Goal: Task Accomplishment & Management: Complete application form

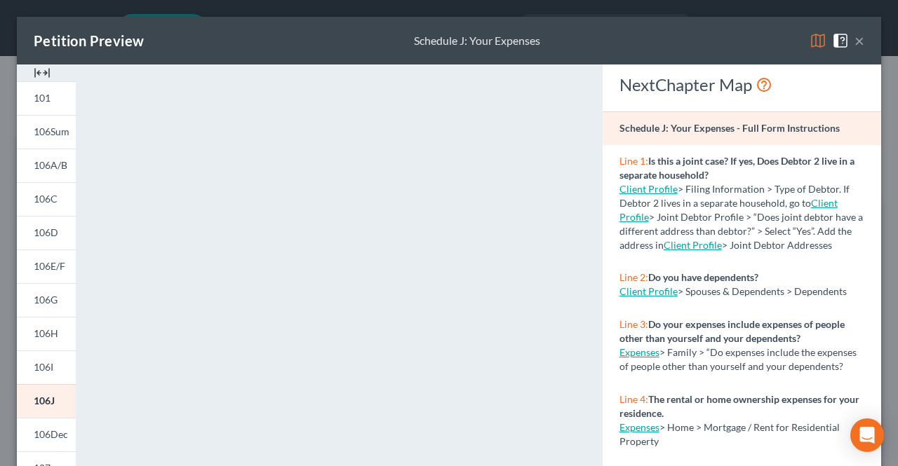
select select "5"
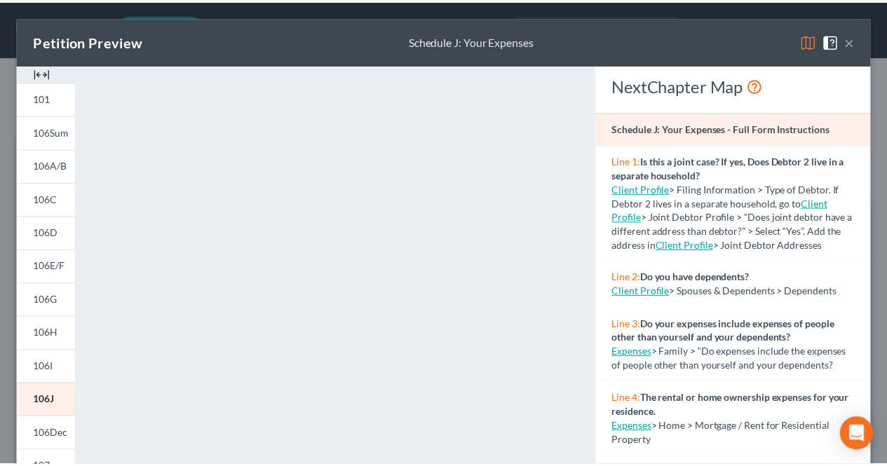
scroll to position [269, 0]
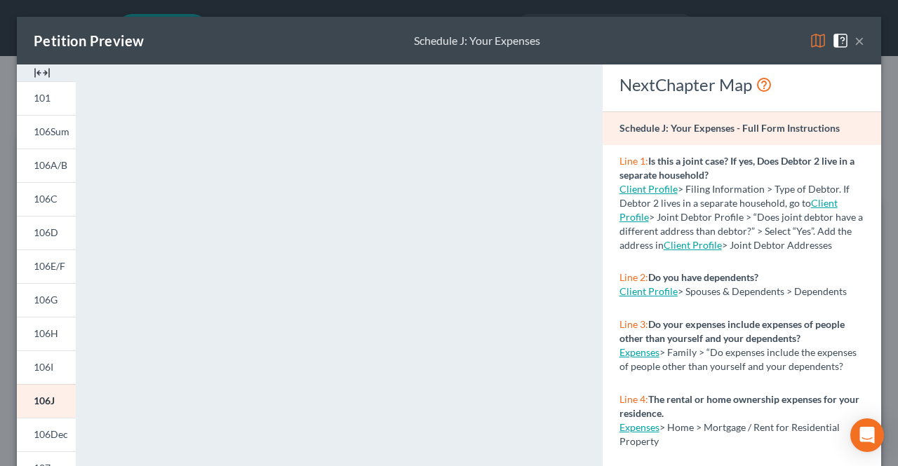
drag, startPoint x: 850, startPoint y: 41, endPoint x: 480, endPoint y: 78, distance: 371.4
click at [854, 41] on button "×" at bounding box center [859, 40] width 10 height 17
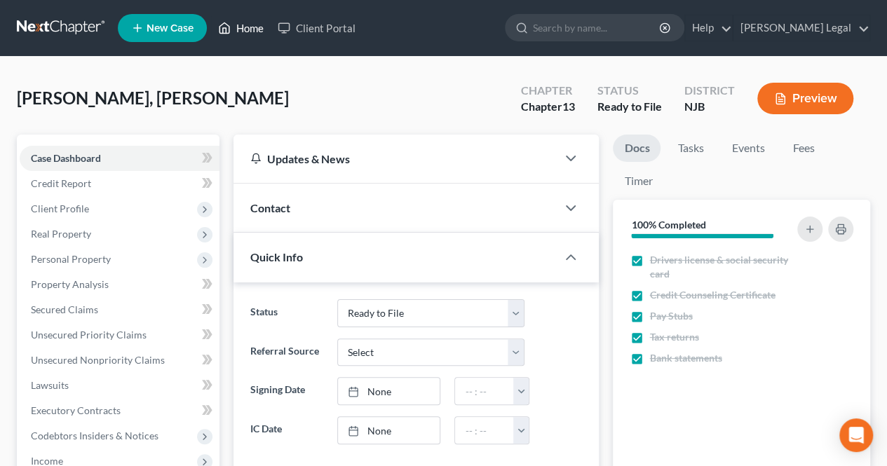
click at [239, 26] on link "Home" at bounding box center [241, 27] width 60 height 25
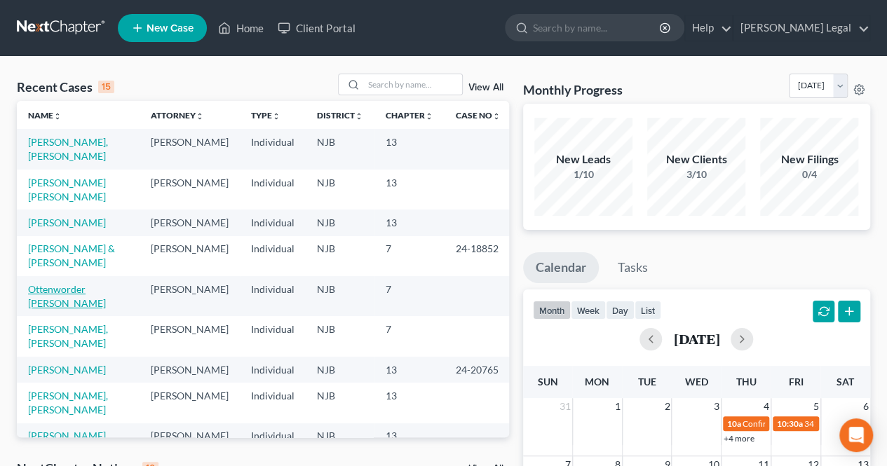
click at [91, 304] on link "Ottenworder [PERSON_NAME]" at bounding box center [67, 296] width 78 height 26
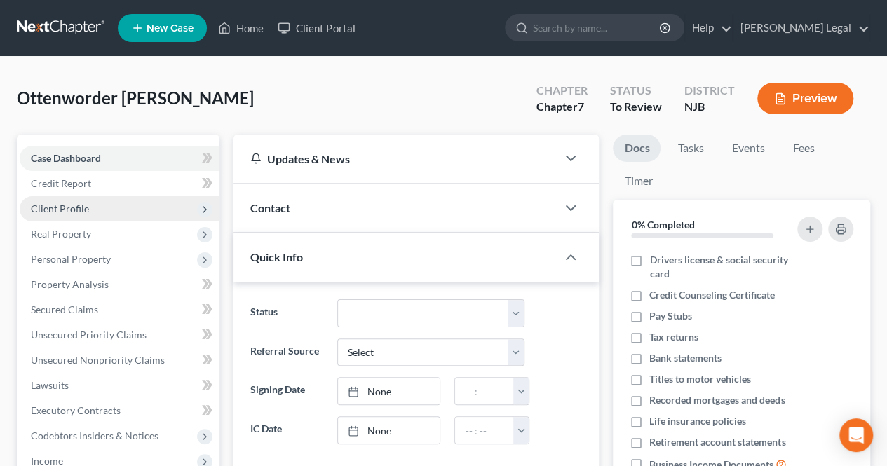
click at [133, 211] on span "Client Profile" at bounding box center [120, 208] width 200 height 25
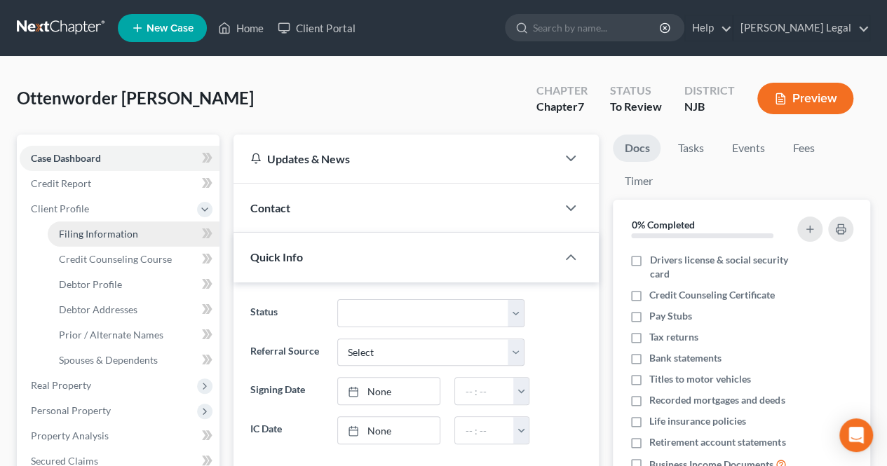
click at [126, 238] on span "Filing Information" at bounding box center [98, 234] width 79 height 12
select select "1"
select select "0"
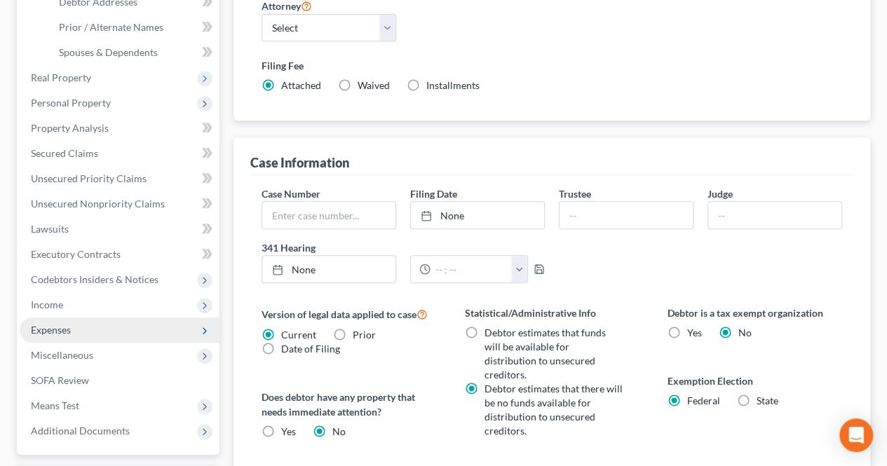
scroll to position [351, 0]
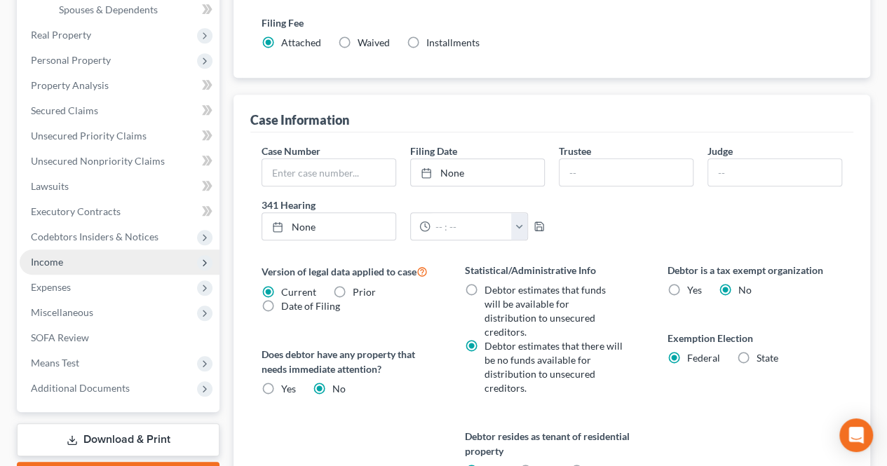
click at [119, 263] on span "Income" at bounding box center [120, 262] width 200 height 25
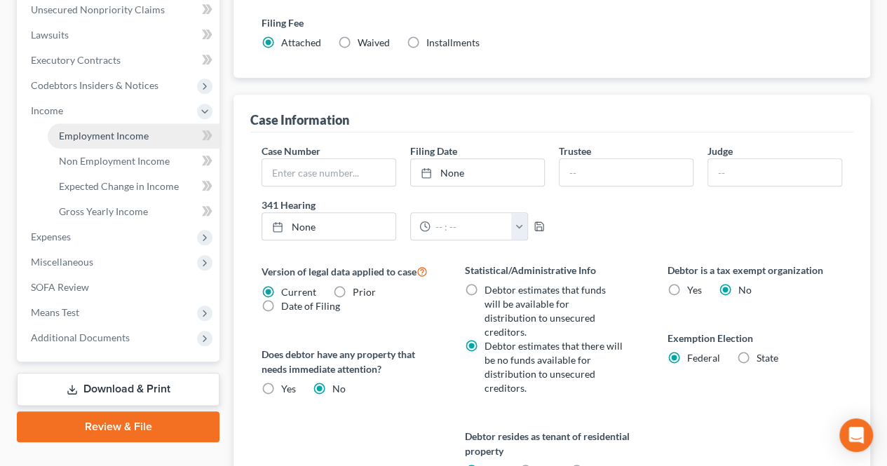
click at [114, 141] on span "Employment Income" at bounding box center [104, 136] width 90 height 12
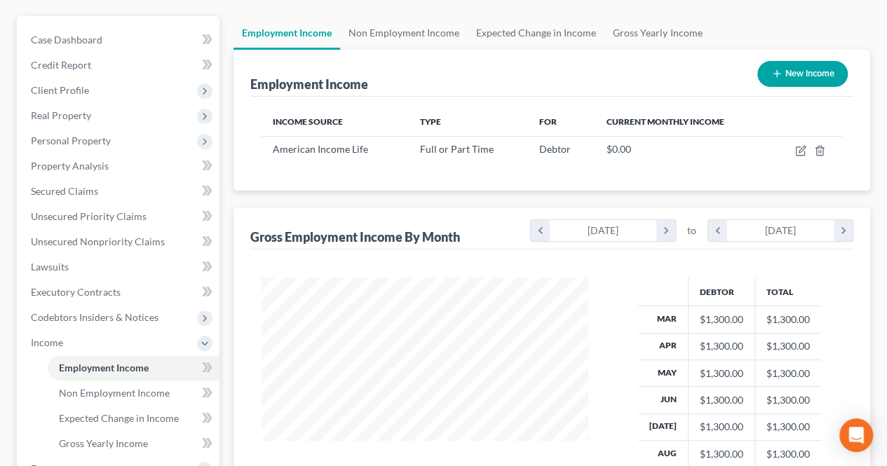
scroll to position [140, 0]
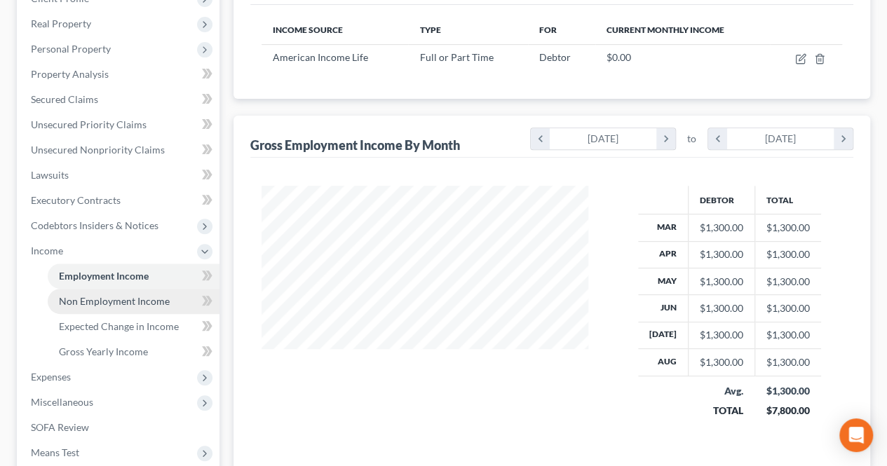
click at [100, 302] on span "Non Employment Income" at bounding box center [114, 301] width 111 height 12
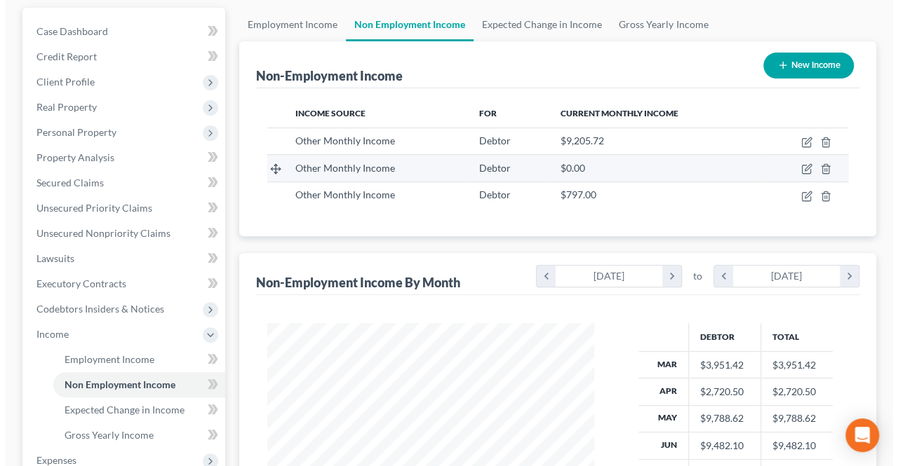
scroll to position [140, 0]
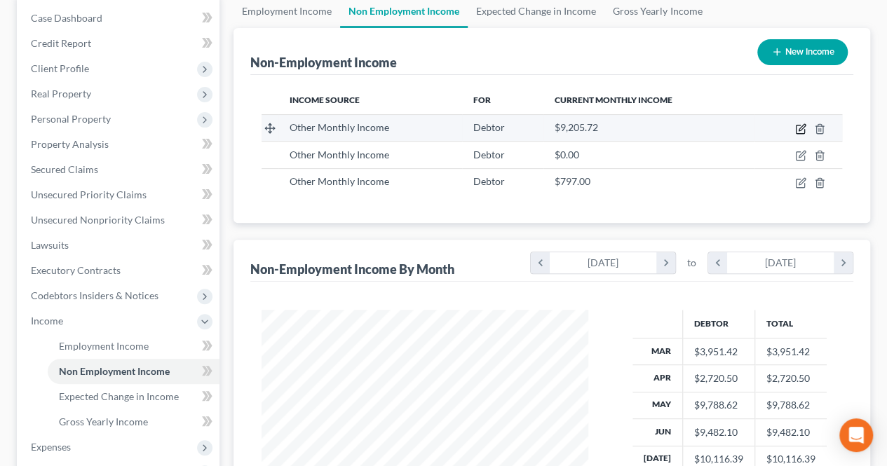
click at [801, 128] on icon "button" at bounding box center [800, 128] width 11 height 11
select select "13"
select select "0"
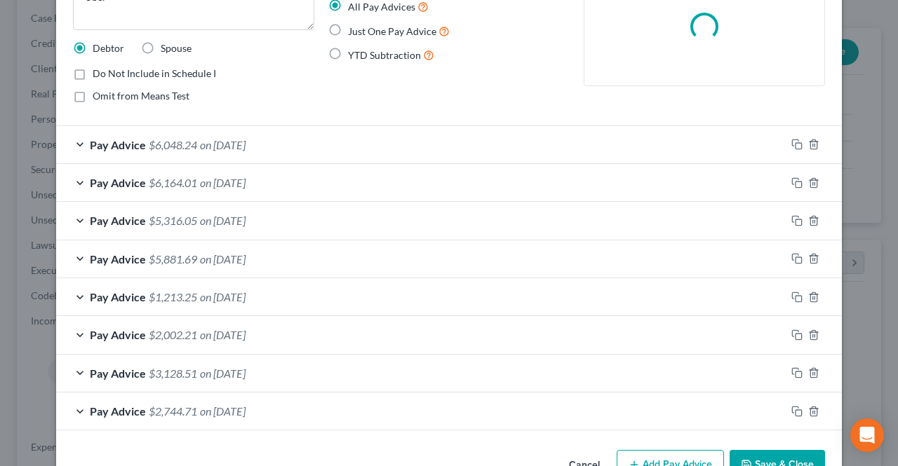
scroll to position [0, 0]
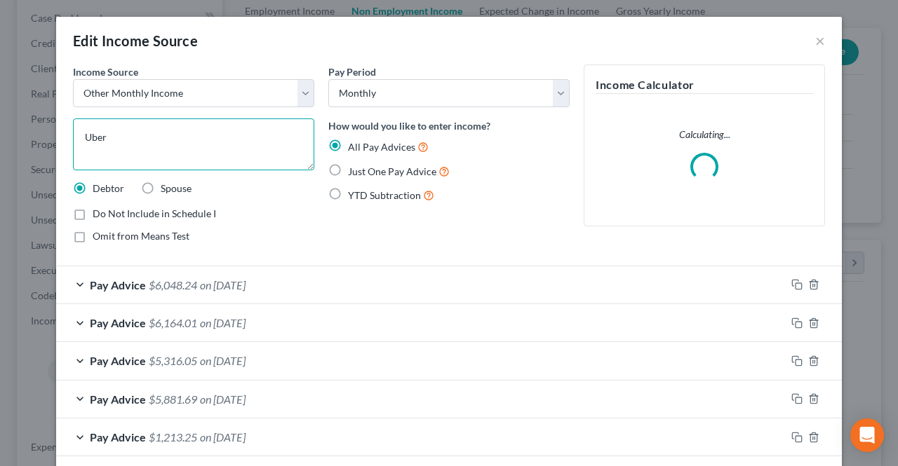
click at [220, 154] on textarea "Uber" at bounding box center [193, 145] width 241 height 52
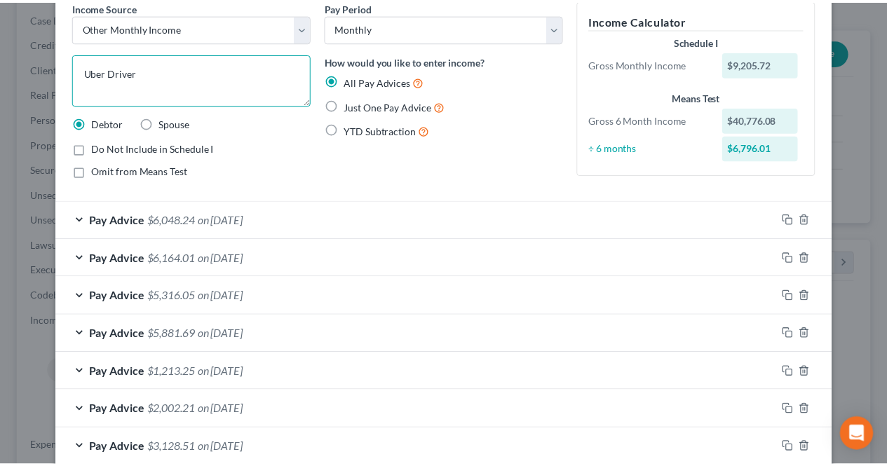
scroll to position [178, 0]
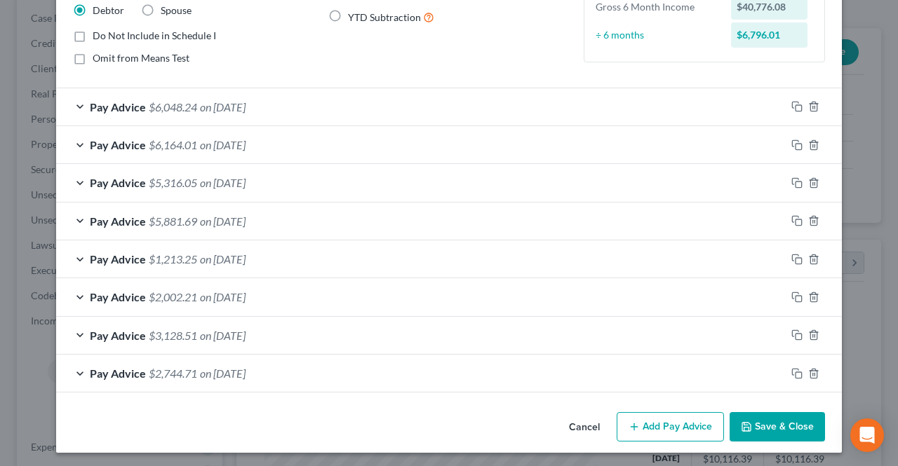
type textarea "Uber Driver"
click at [760, 416] on button "Save & Close" at bounding box center [776, 426] width 95 height 29
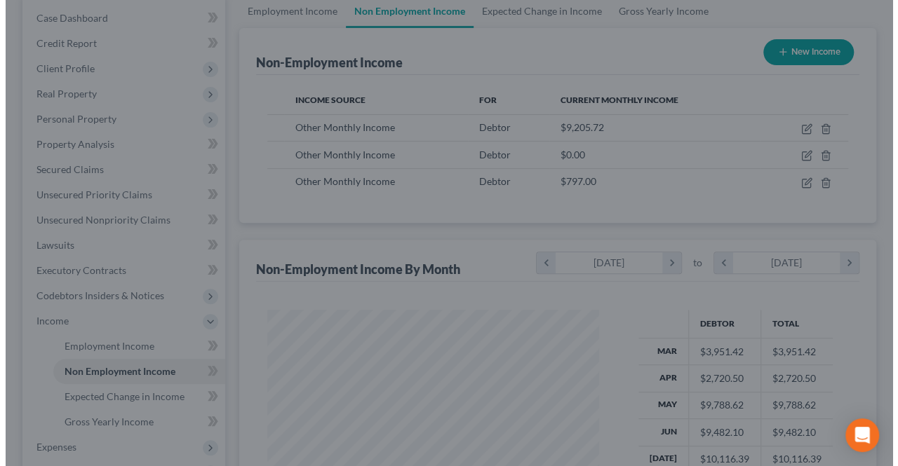
scroll to position [701131, 701026]
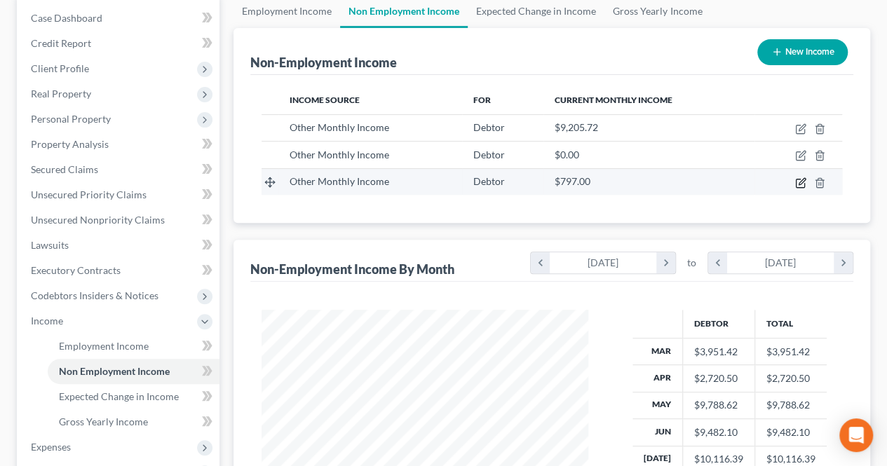
click at [800, 182] on icon "button" at bounding box center [800, 182] width 11 height 11
select select "13"
select select "0"
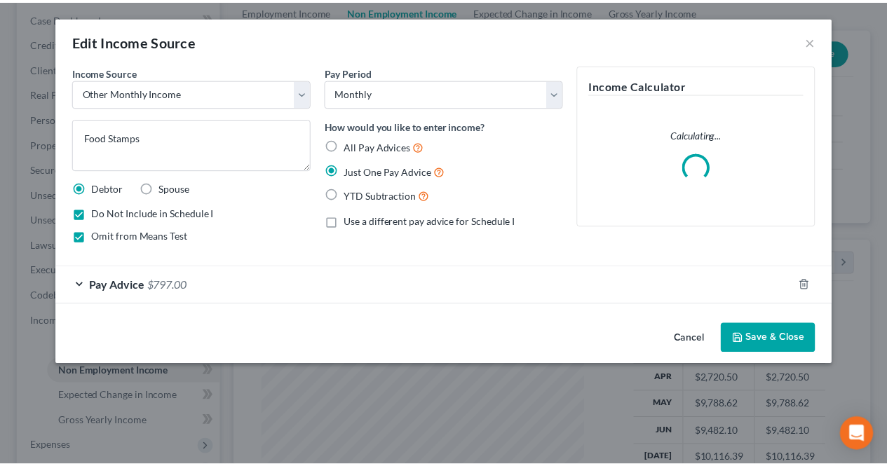
scroll to position [250, 359]
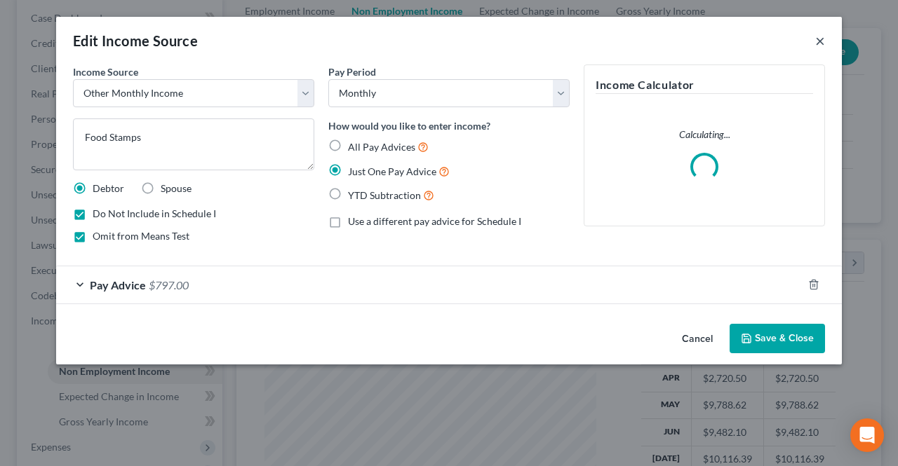
click at [824, 40] on button "×" at bounding box center [820, 40] width 10 height 17
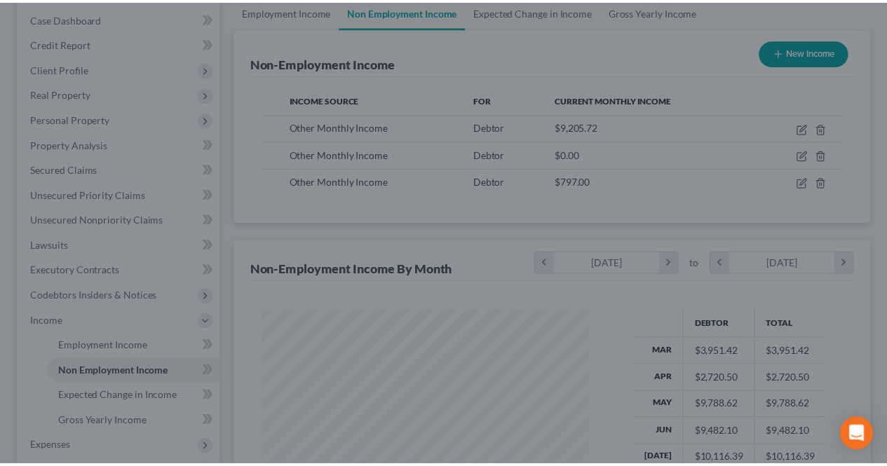
scroll to position [250, 355]
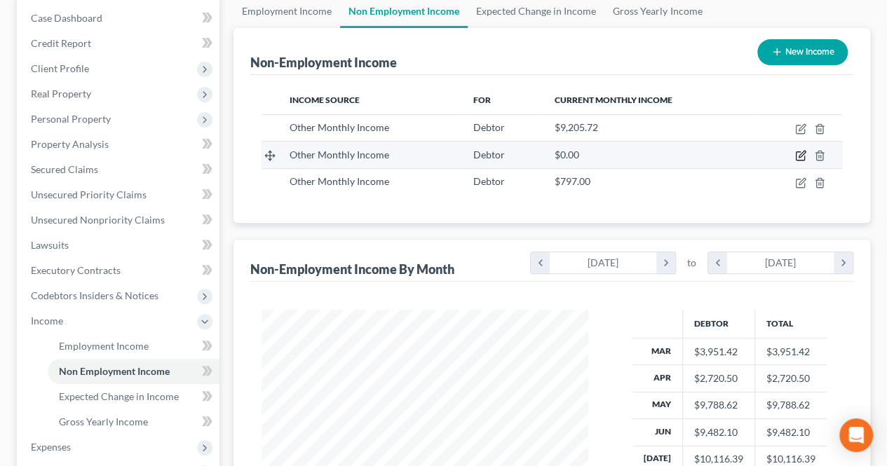
click at [802, 158] on icon "button" at bounding box center [800, 155] width 11 height 11
select select "13"
select select "0"
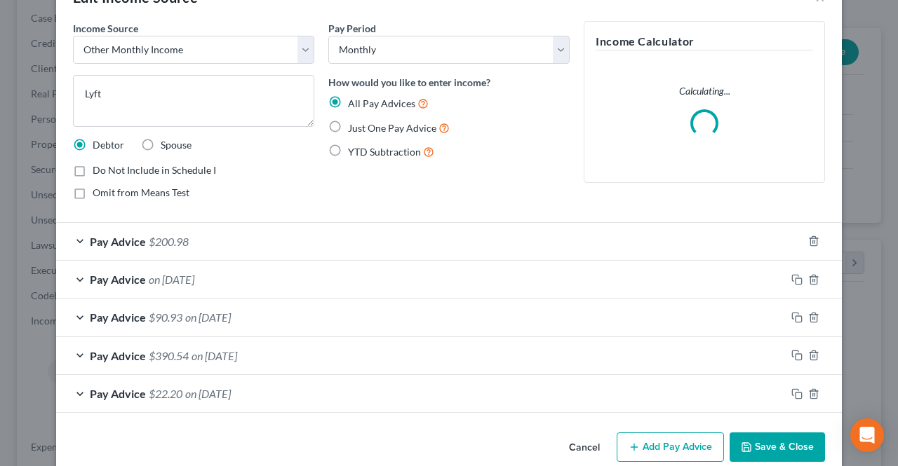
scroll to position [65, 0]
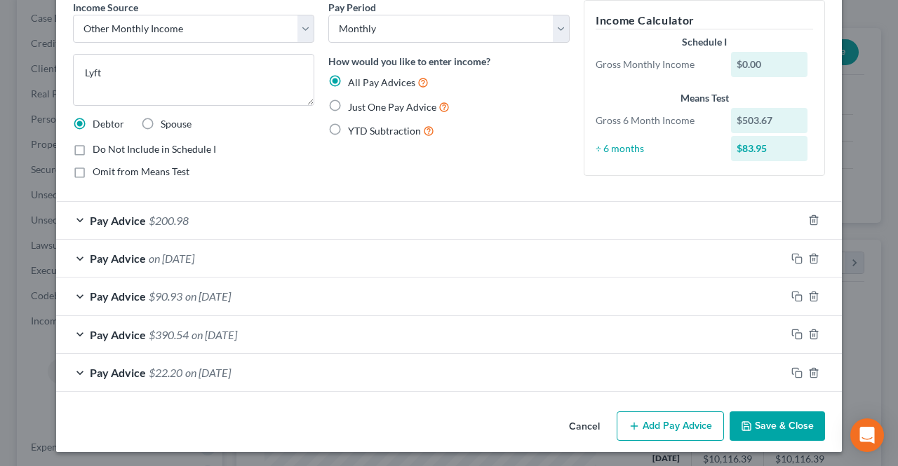
click at [177, 226] on div "Pay Advice $200.98" at bounding box center [429, 220] width 746 height 37
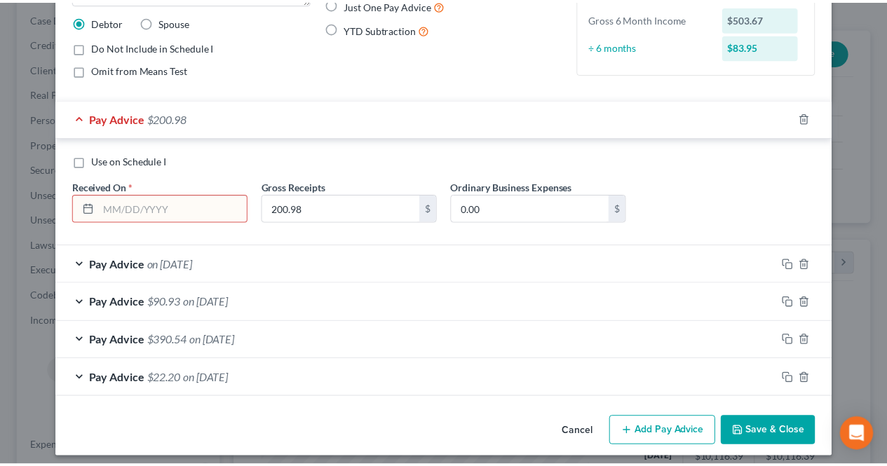
scroll to position [172, 0]
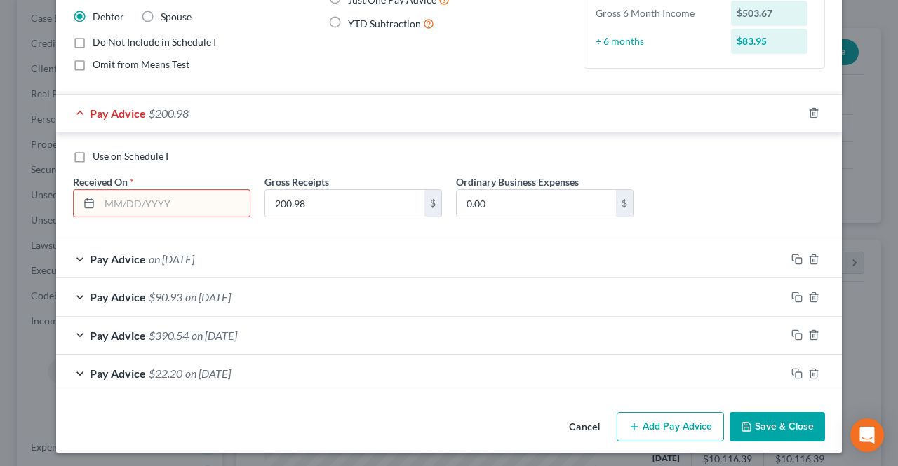
click at [212, 211] on input "text" at bounding box center [175, 203] width 150 height 27
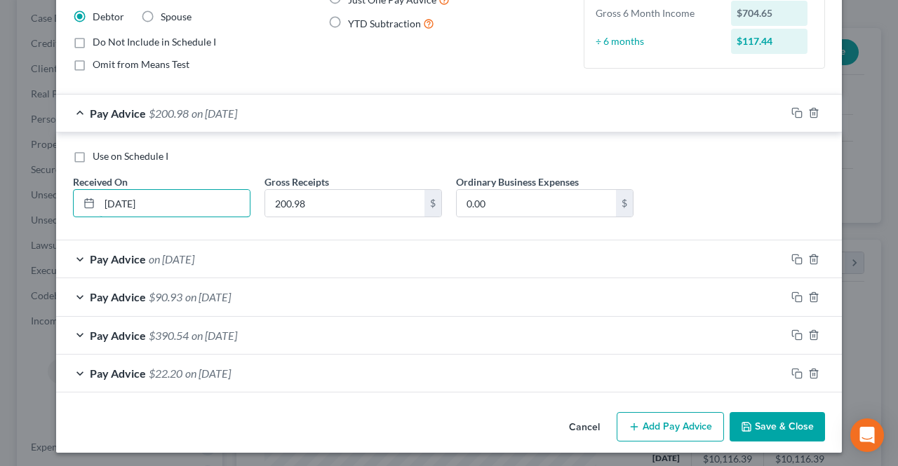
type input "[DATE]"
click at [775, 431] on button "Save & Close" at bounding box center [776, 426] width 95 height 29
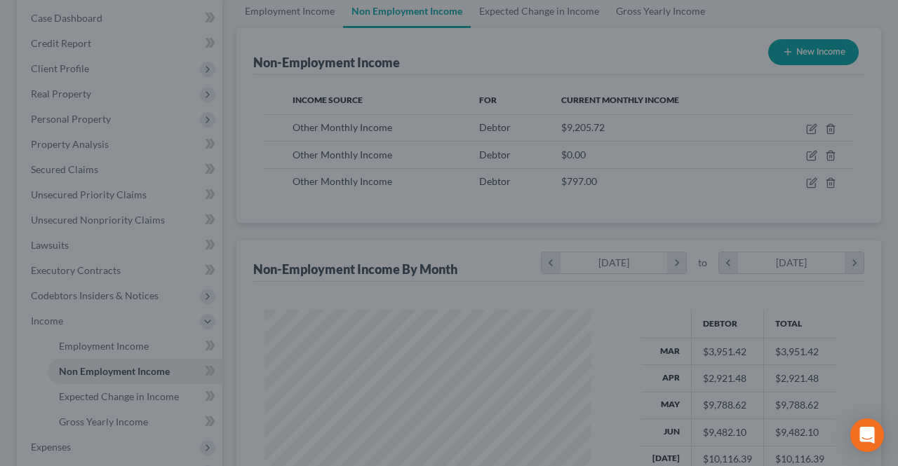
scroll to position [701131, 701026]
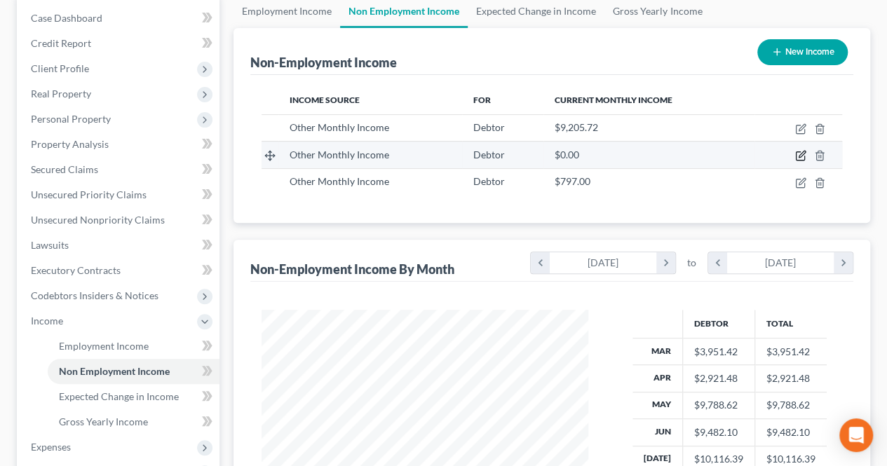
click at [802, 158] on icon "button" at bounding box center [800, 155] width 11 height 11
select select "13"
select select "0"
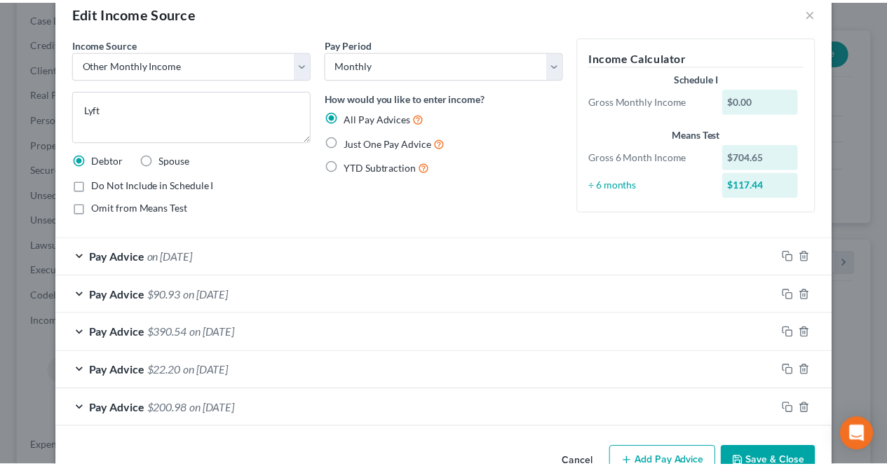
scroll to position [0, 0]
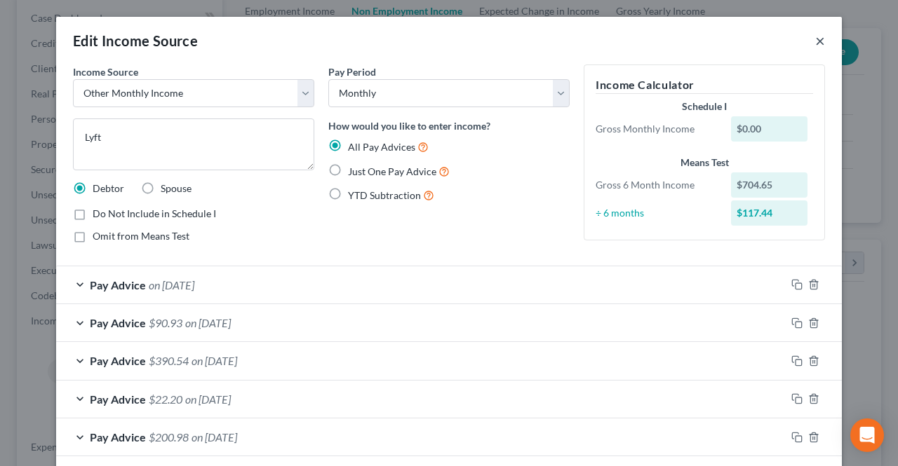
click at [815, 41] on button "×" at bounding box center [820, 40] width 10 height 17
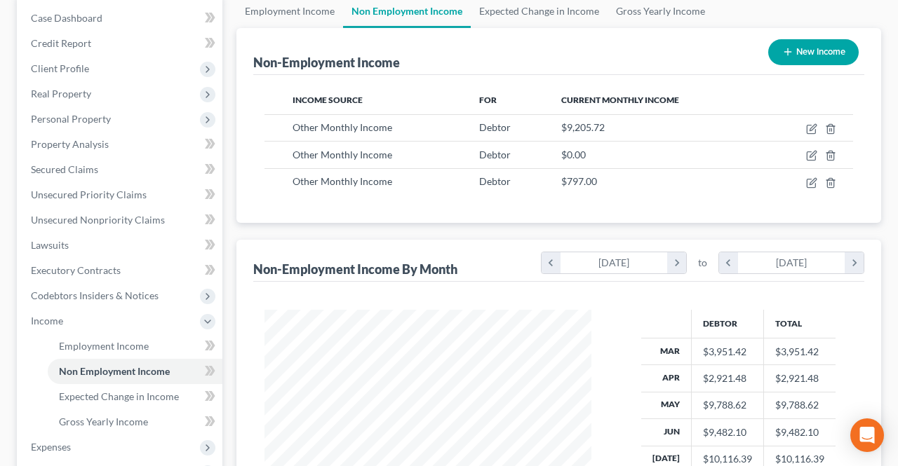
scroll to position [701131, 701026]
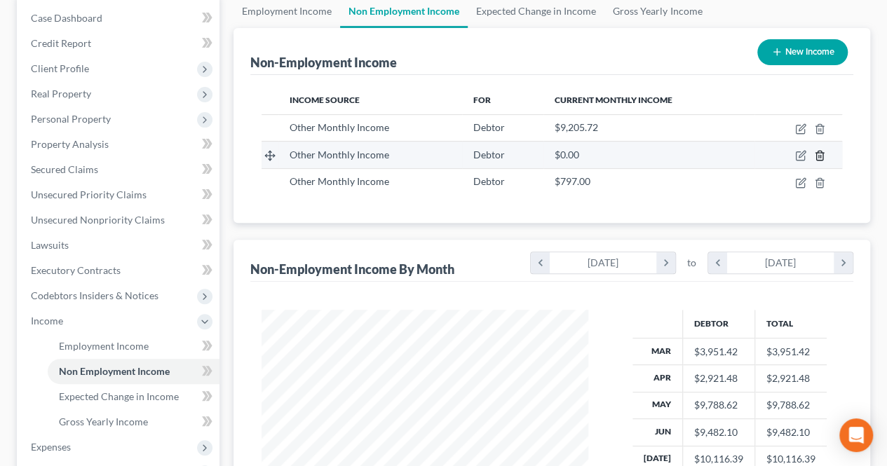
click at [814, 156] on icon "button" at bounding box center [819, 155] width 11 height 11
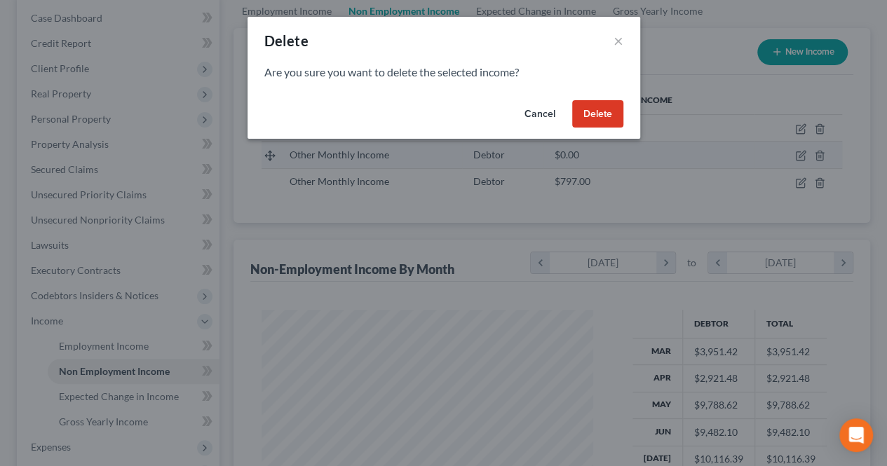
scroll to position [250, 359]
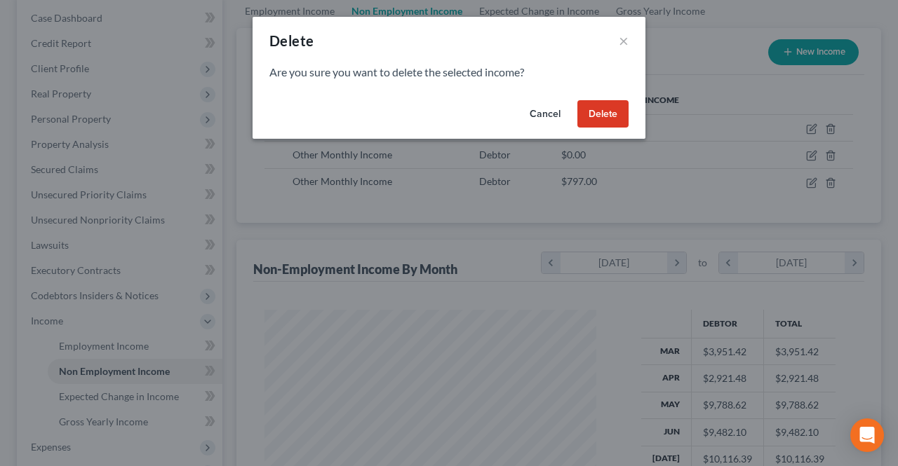
click at [617, 121] on button "Delete" at bounding box center [602, 114] width 51 height 28
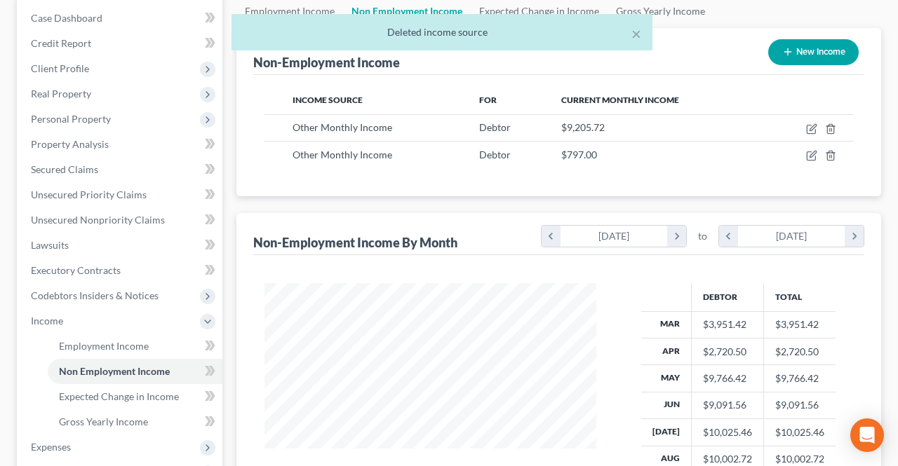
scroll to position [701131, 701026]
click at [800, 55] on div "× Deleted income source" at bounding box center [436, 35] width 887 height 43
click at [785, 52] on div "× Deleted income source" at bounding box center [436, 35] width 887 height 43
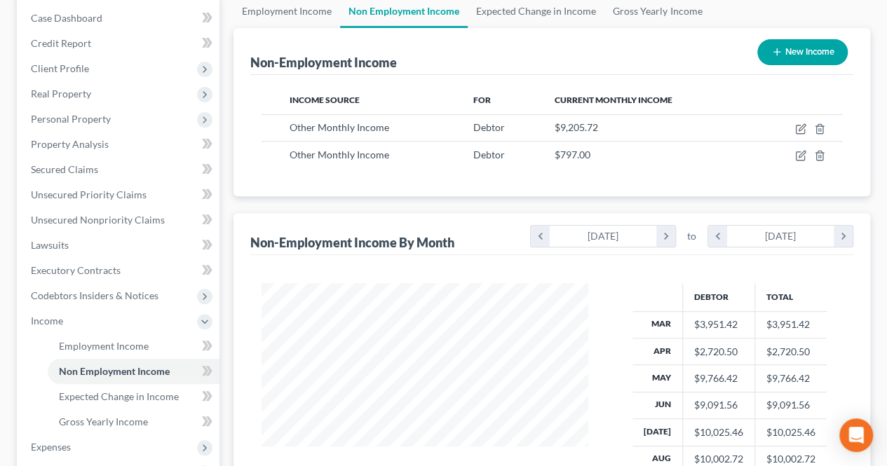
click at [797, 53] on button "New Income" at bounding box center [802, 52] width 90 height 26
select select "0"
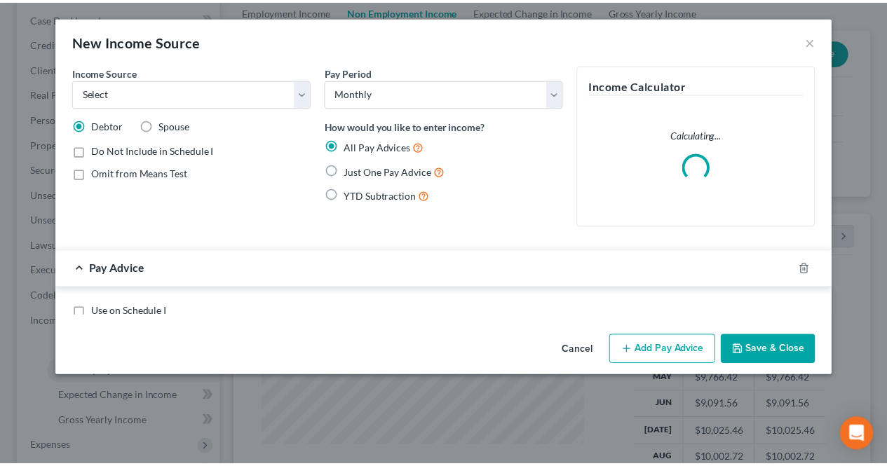
scroll to position [250, 359]
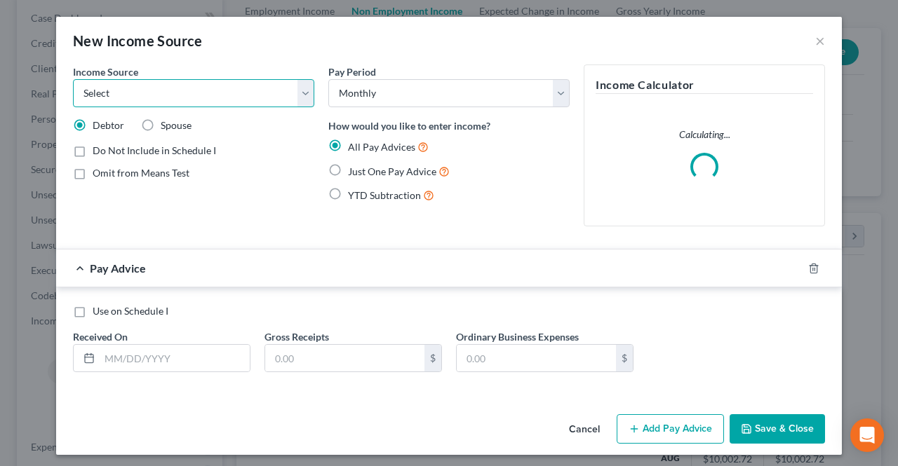
click at [271, 96] on select "Select Unemployment Disability (from employer) Pension Retirement Social Securi…" at bounding box center [193, 93] width 241 height 28
click at [458, 298] on div "Use on Schedule I Received On * Gross Receipts $ Ordinary Business Expenses $" at bounding box center [449, 341] width 786 height 107
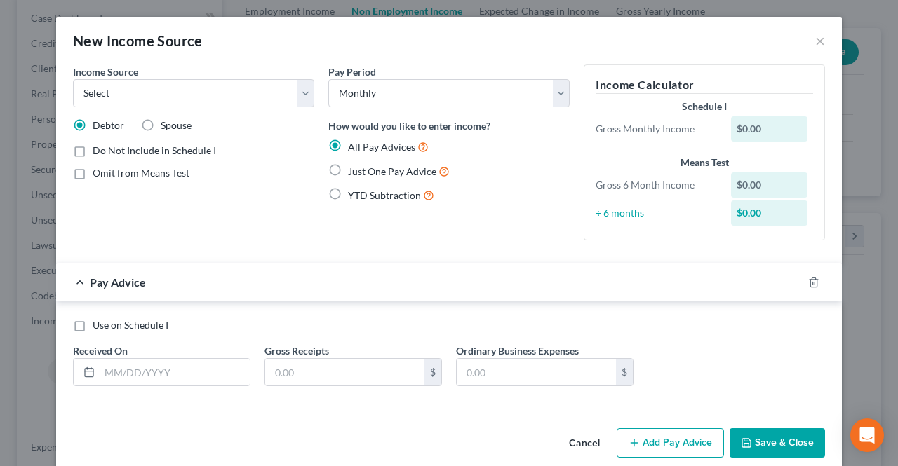
click at [348, 168] on label "Just One Pay Advice" at bounding box center [399, 171] width 102 height 16
click at [353, 168] on input "Just One Pay Advice" at bounding box center [357, 167] width 9 height 9
radio input "true"
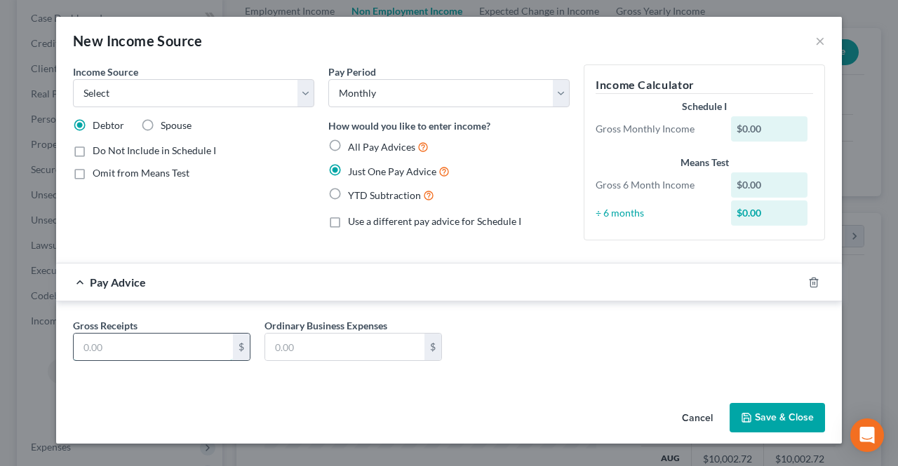
click at [209, 350] on input "text" at bounding box center [153, 347] width 159 height 27
type input "117.44"
click at [171, 91] on select "Select Unemployment Disability (from employer) Pension Retirement Social Securi…" at bounding box center [193, 93] width 241 height 28
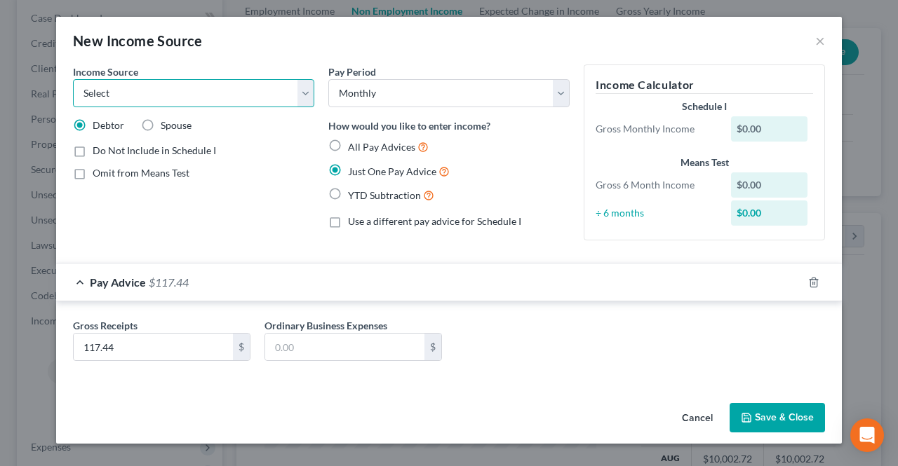
select select "13"
click at [73, 79] on select "Select Unemployment Disability (from employer) Pension Retirement Social Securi…" at bounding box center [193, 93] width 241 height 28
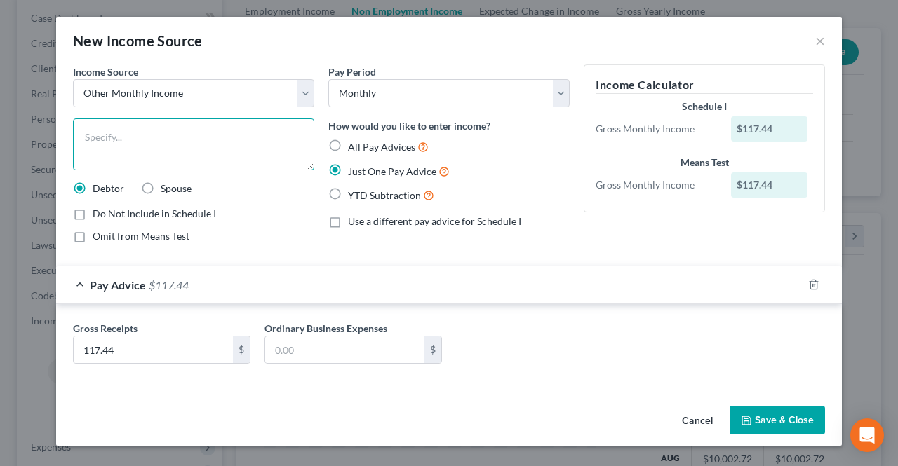
click at [181, 148] on textarea at bounding box center [193, 145] width 241 height 52
type textarea "Lyft Driver"
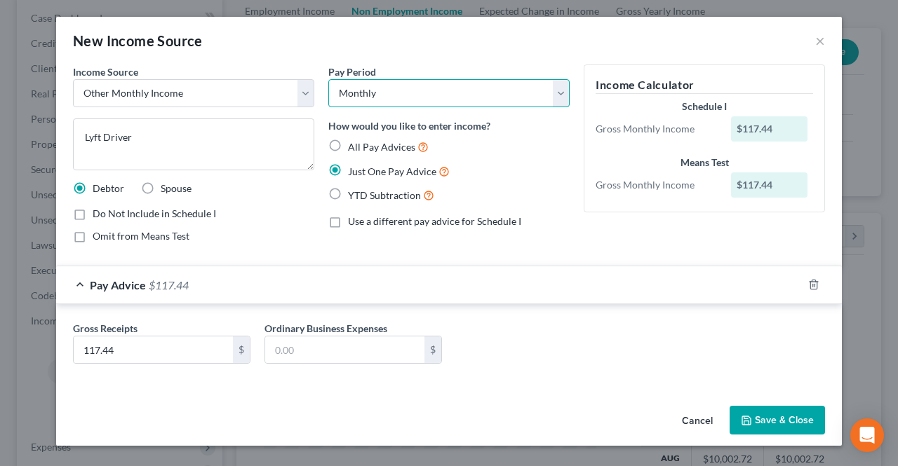
click at [407, 100] on select "Select Monthly Twice Monthly Every Other Week Weekly" at bounding box center [448, 93] width 241 height 28
click at [748, 410] on button "Save & Close" at bounding box center [776, 420] width 95 height 29
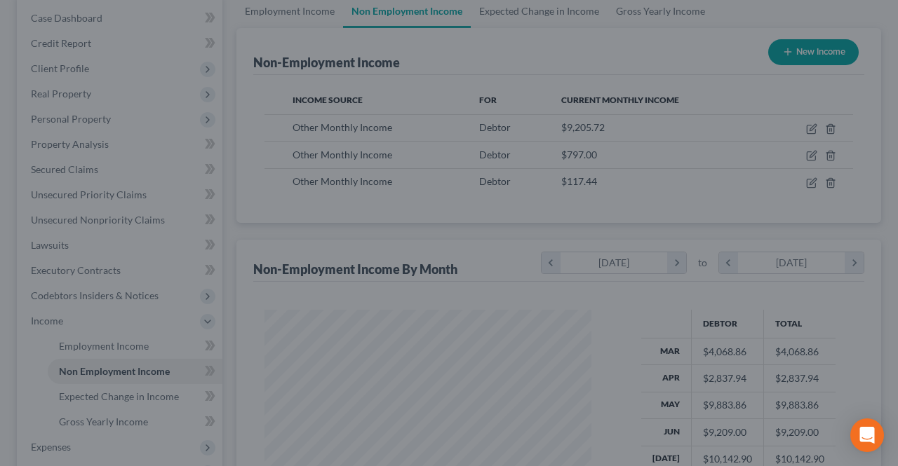
scroll to position [701131, 701026]
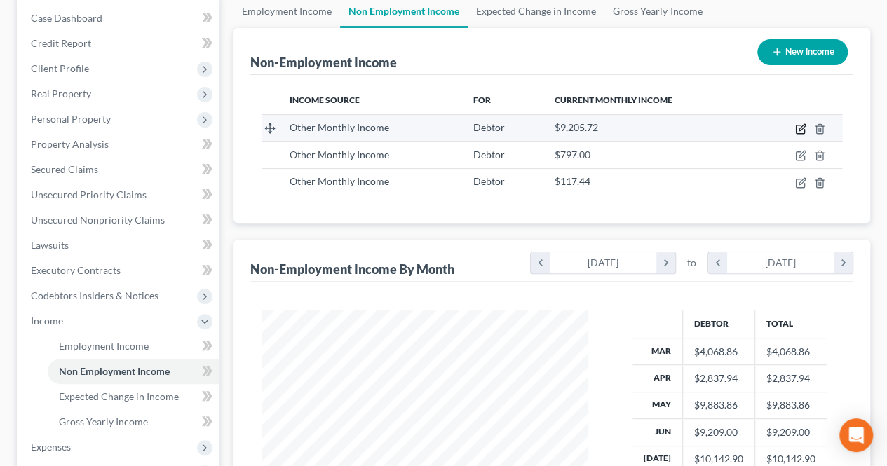
click at [797, 127] on icon "button" at bounding box center [800, 128] width 11 height 11
select select "13"
select select "0"
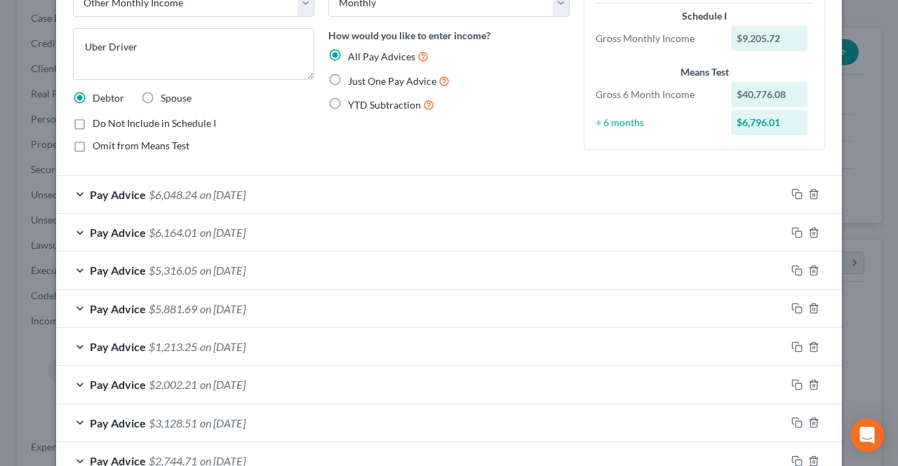
scroll to position [70, 0]
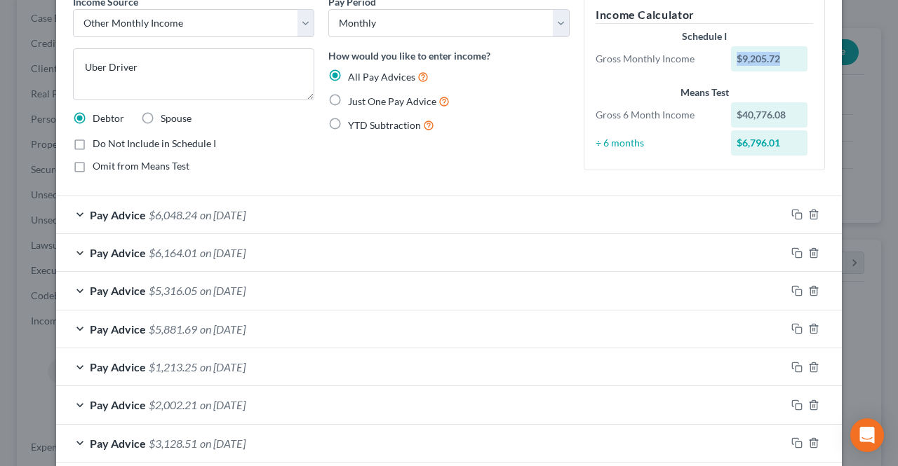
drag, startPoint x: 725, startPoint y: 62, endPoint x: 784, endPoint y: 61, distance: 59.6
click at [784, 61] on div "$9,205.72" at bounding box center [769, 58] width 77 height 25
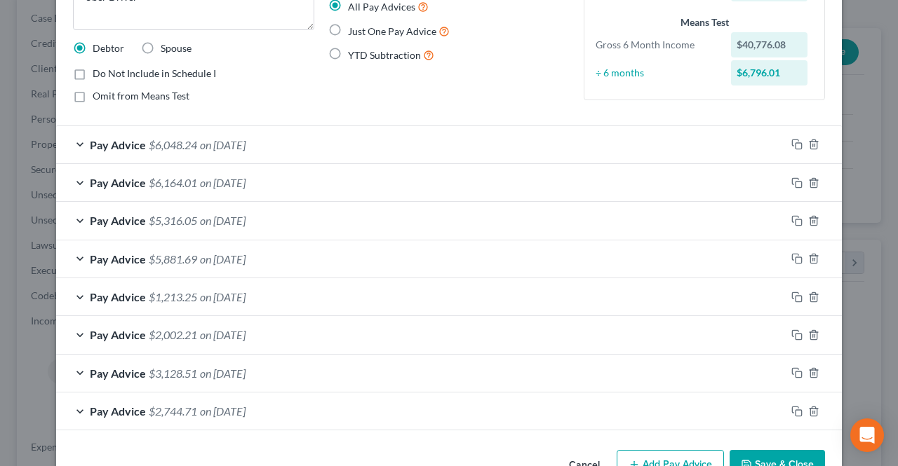
click at [245, 225] on span "on [DATE]" at bounding box center [223, 220] width 46 height 13
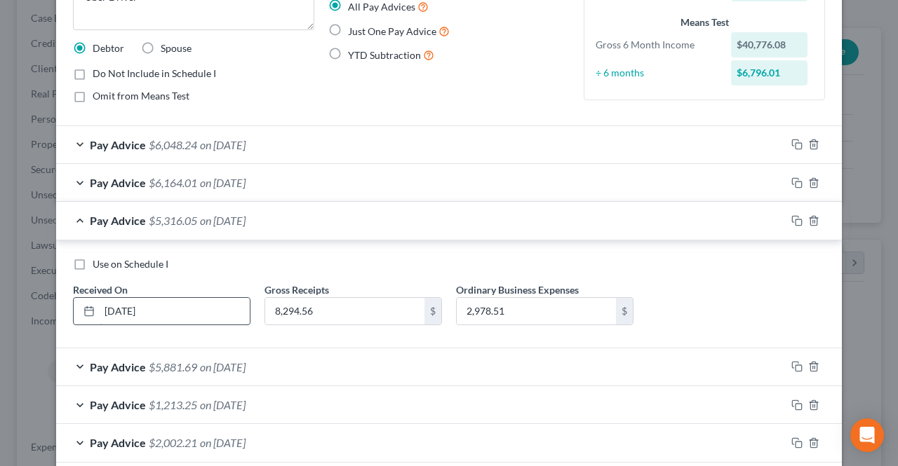
click at [93, 264] on label "Use on Schedule I" at bounding box center [131, 264] width 76 height 14
click at [98, 264] on input "Use on Schedule I" at bounding box center [102, 261] width 9 height 9
checkbox input "true"
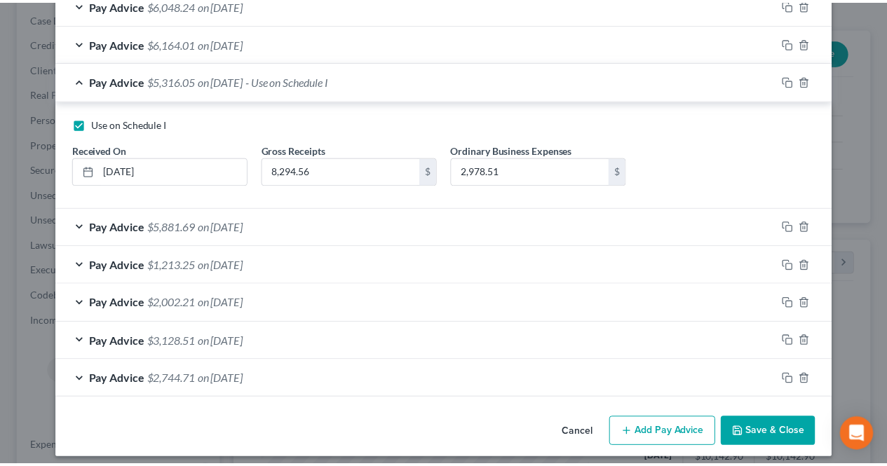
scroll to position [285, 0]
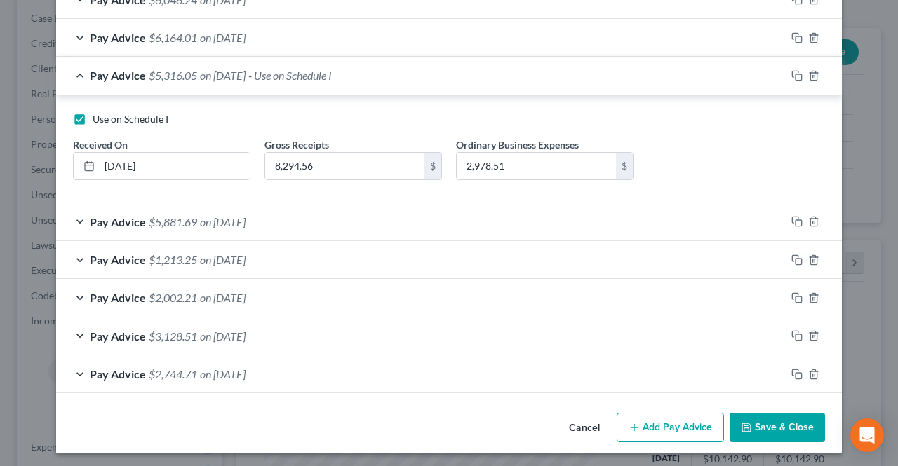
click at [770, 426] on button "Save & Close" at bounding box center [776, 427] width 95 height 29
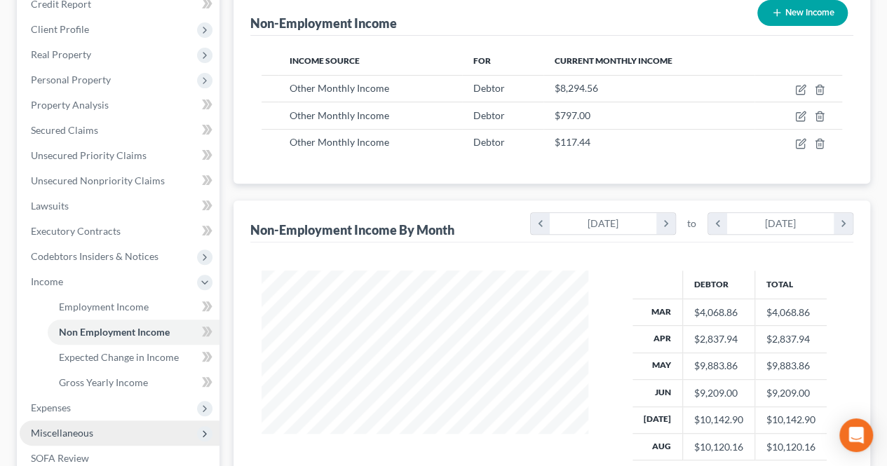
scroll to position [281, 0]
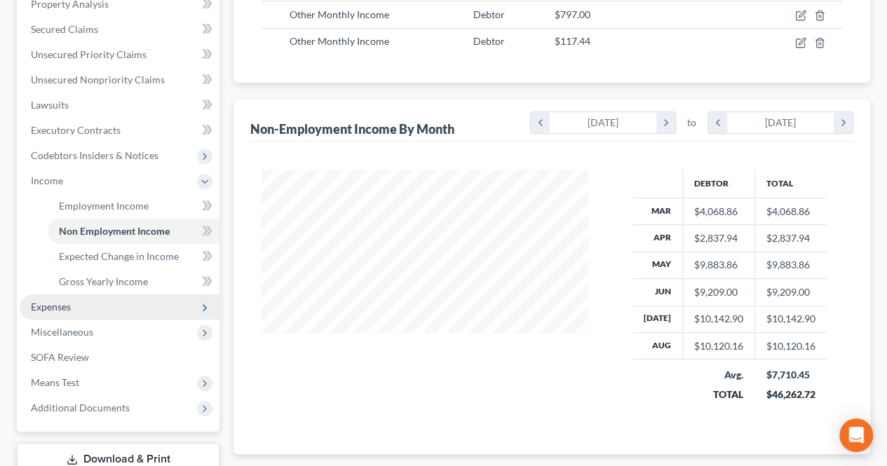
click at [116, 311] on span "Expenses" at bounding box center [120, 307] width 200 height 25
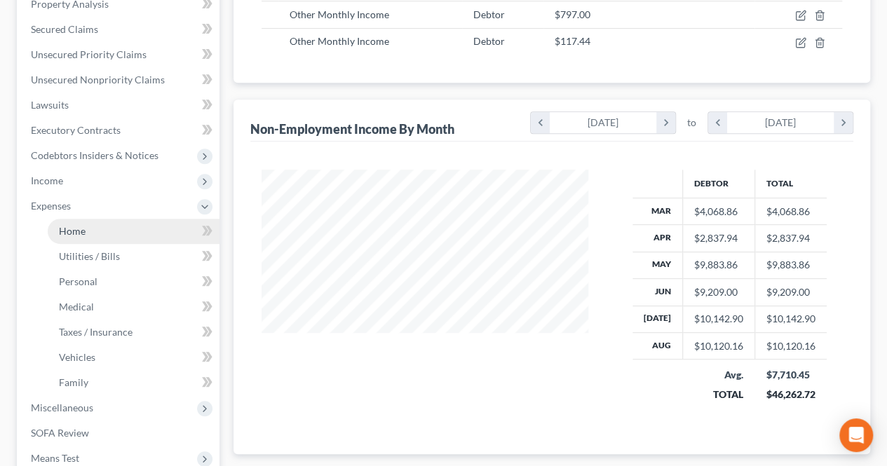
click at [74, 220] on link "Home" at bounding box center [134, 231] width 172 height 25
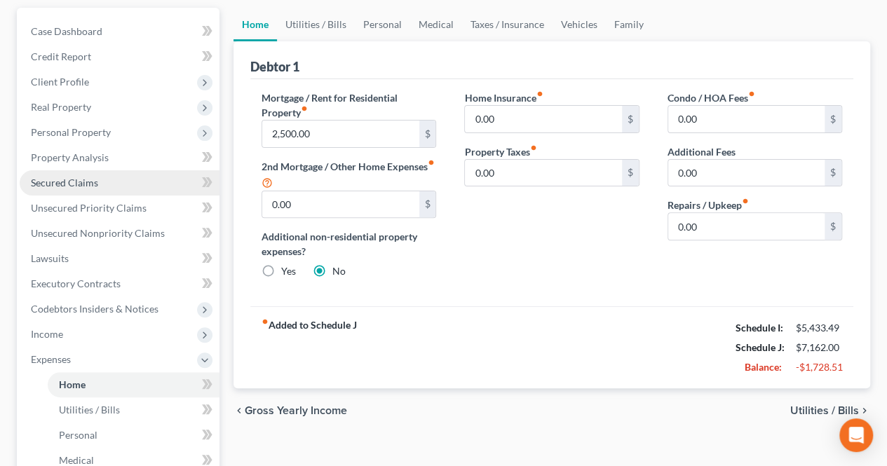
scroll to position [140, 0]
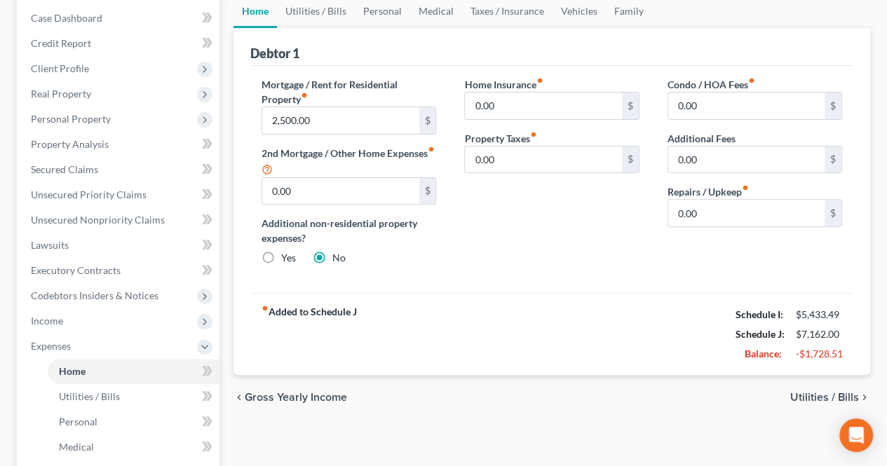
click at [804, 392] on span "Utilities / Bills" at bounding box center [824, 397] width 69 height 11
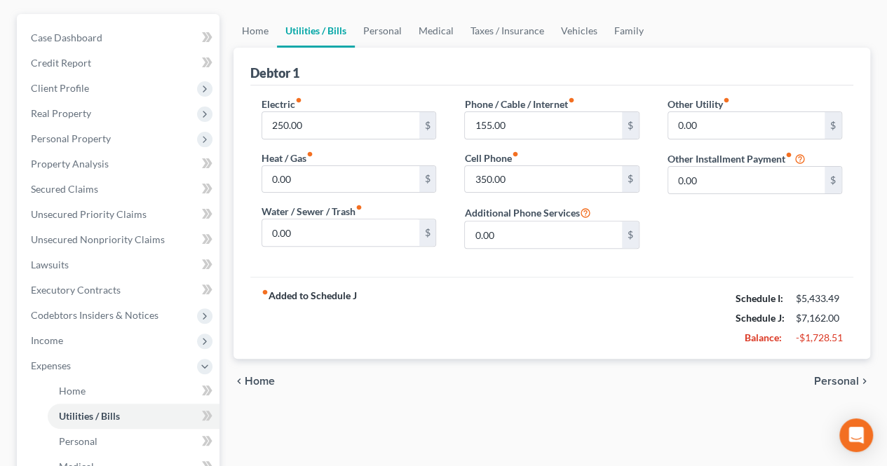
scroll to position [140, 0]
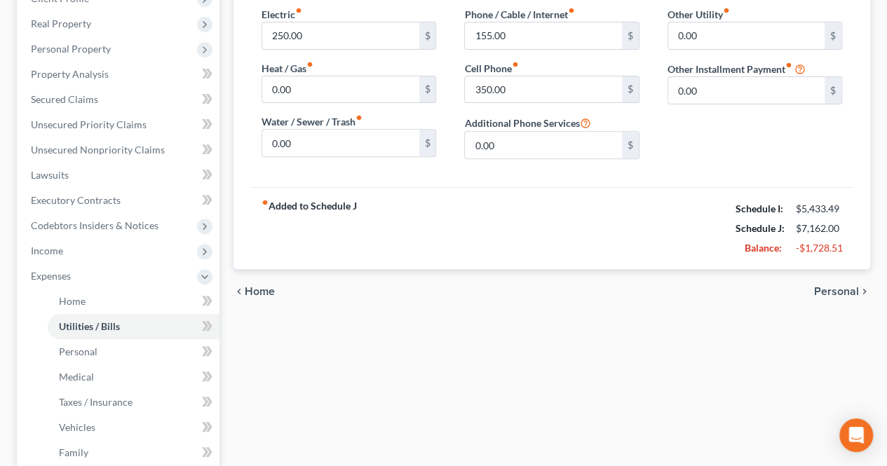
click at [829, 290] on span "Personal" at bounding box center [836, 291] width 45 height 11
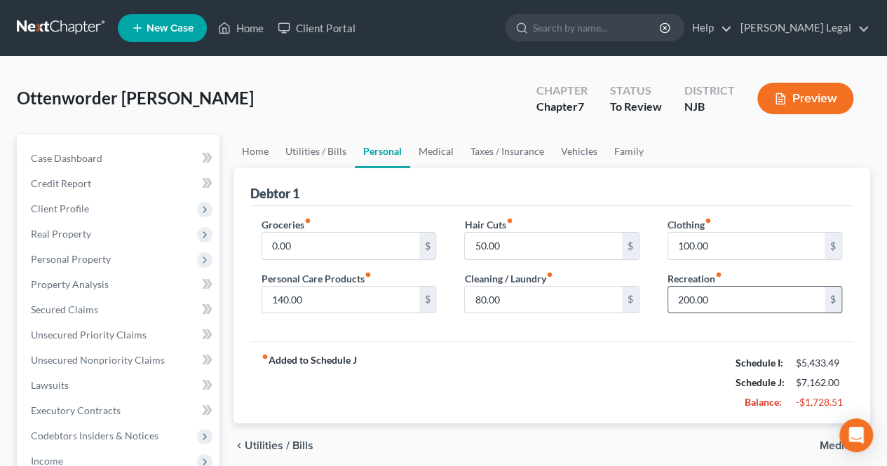
scroll to position [70, 0]
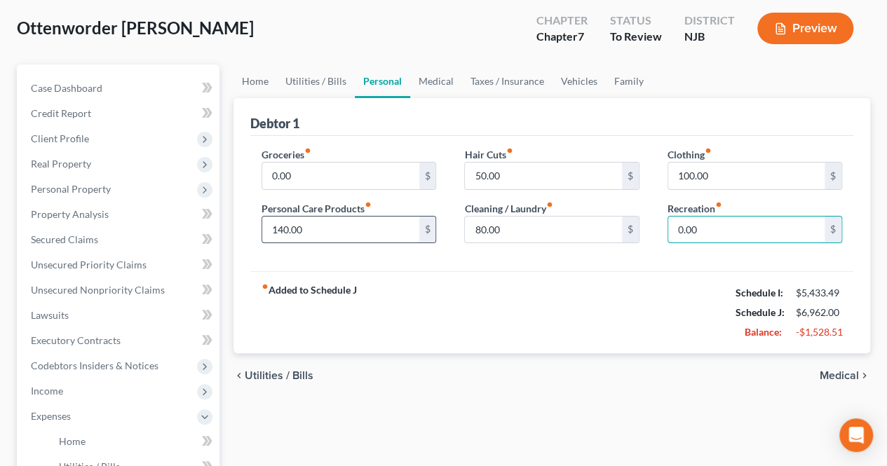
type input "0.00"
type input "120.00"
click at [843, 376] on span "Medical" at bounding box center [839, 375] width 39 height 11
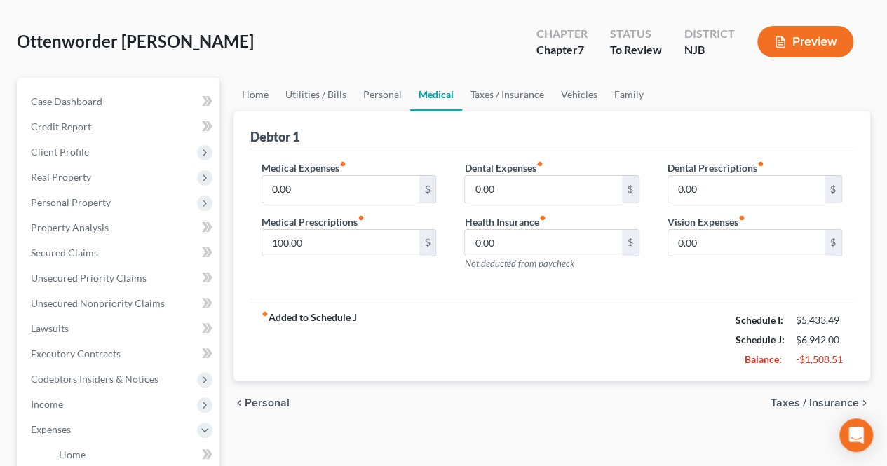
scroll to position [70, 0]
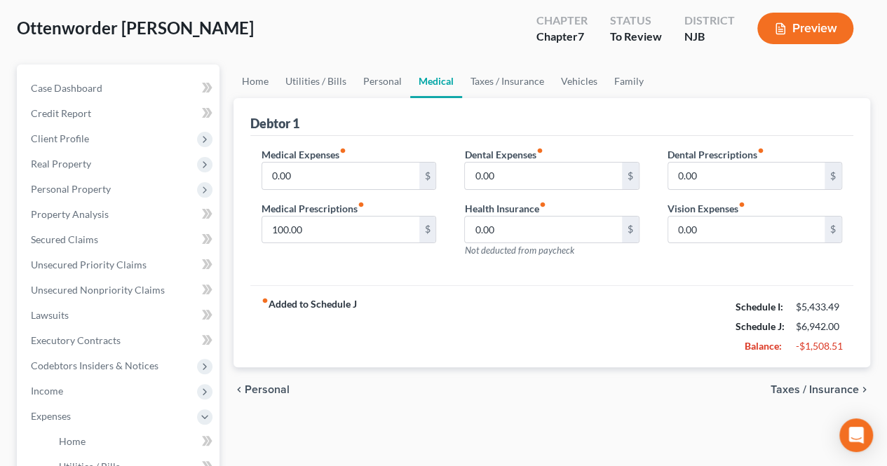
click at [825, 394] on span "Taxes / Insurance" at bounding box center [815, 389] width 88 height 11
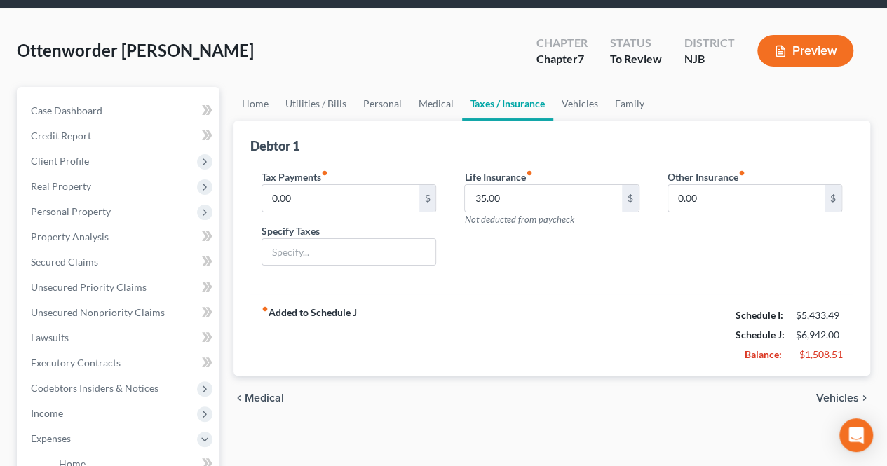
scroll to position [70, 0]
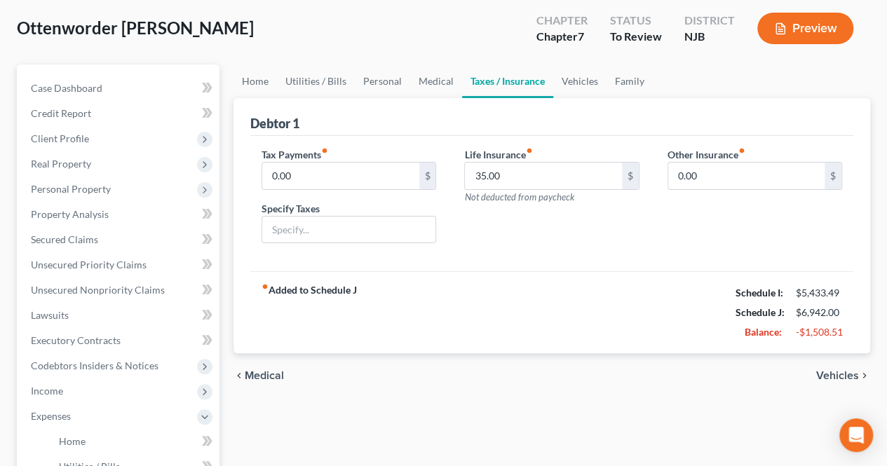
click at [832, 374] on span "Vehicles" at bounding box center [837, 375] width 43 height 11
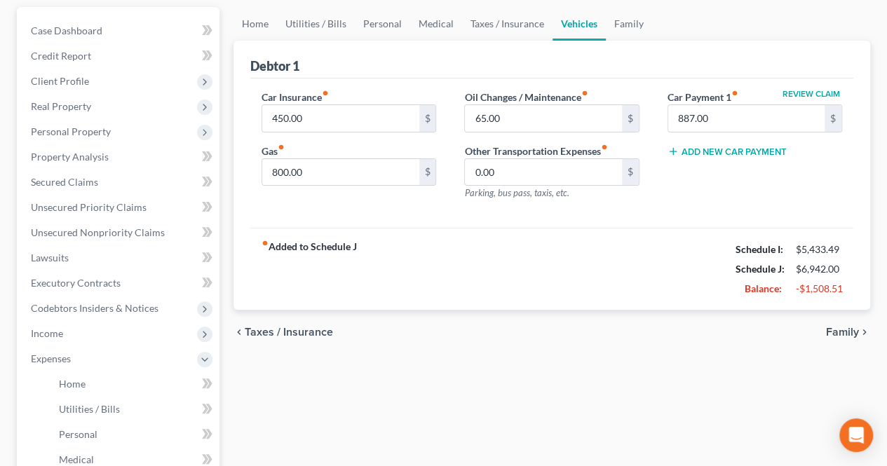
scroll to position [140, 0]
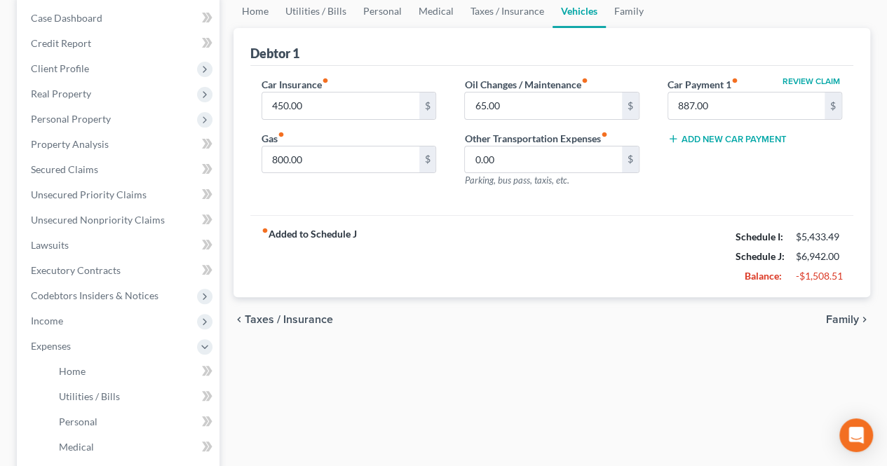
click at [844, 322] on span "Family" at bounding box center [842, 319] width 33 height 11
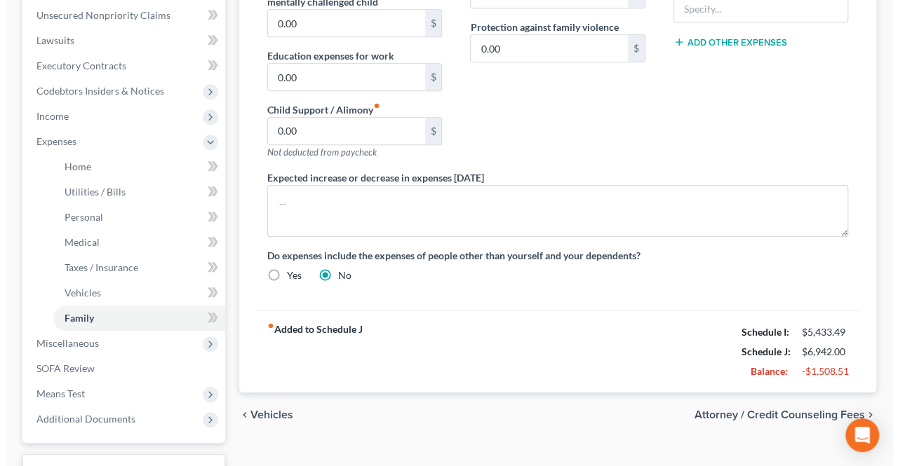
scroll to position [351, 0]
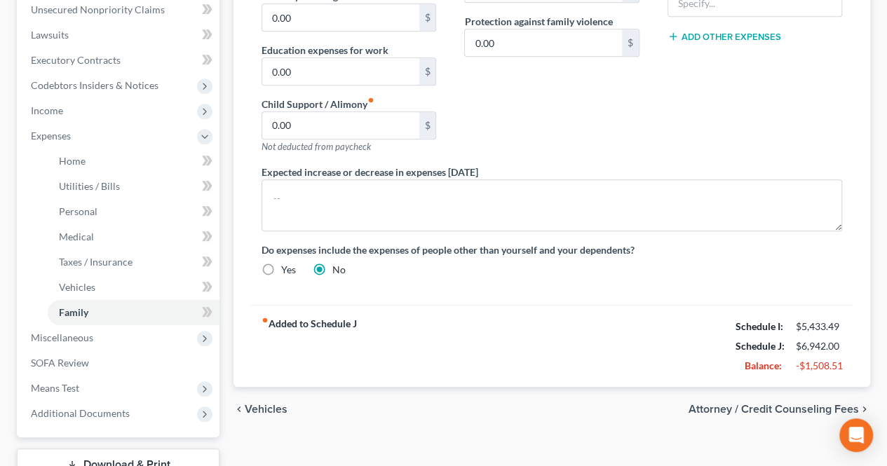
click at [759, 408] on span "Attorney / Credit Counseling Fees" at bounding box center [774, 409] width 170 height 11
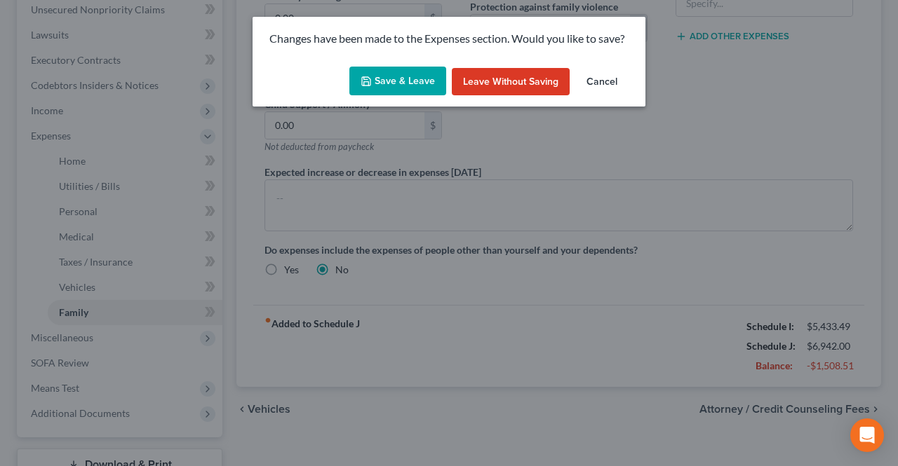
click at [430, 88] on button "Save & Leave" at bounding box center [397, 81] width 97 height 29
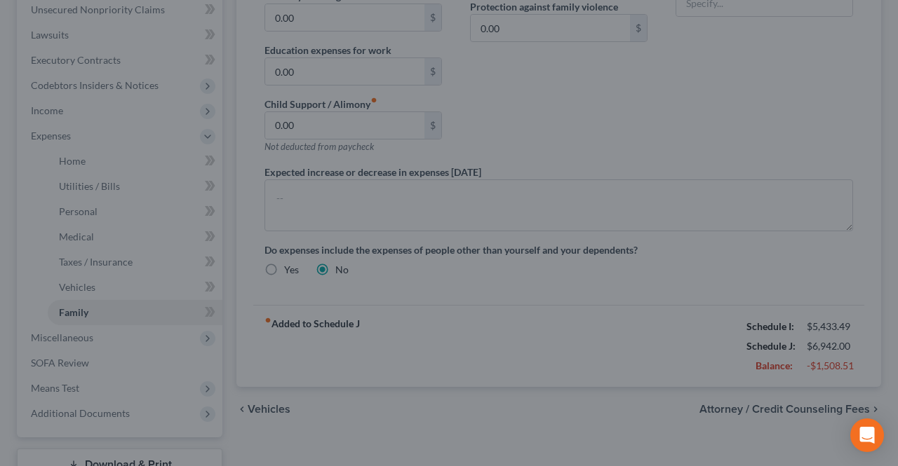
select select "0"
